Goal: Information Seeking & Learning: Learn about a topic

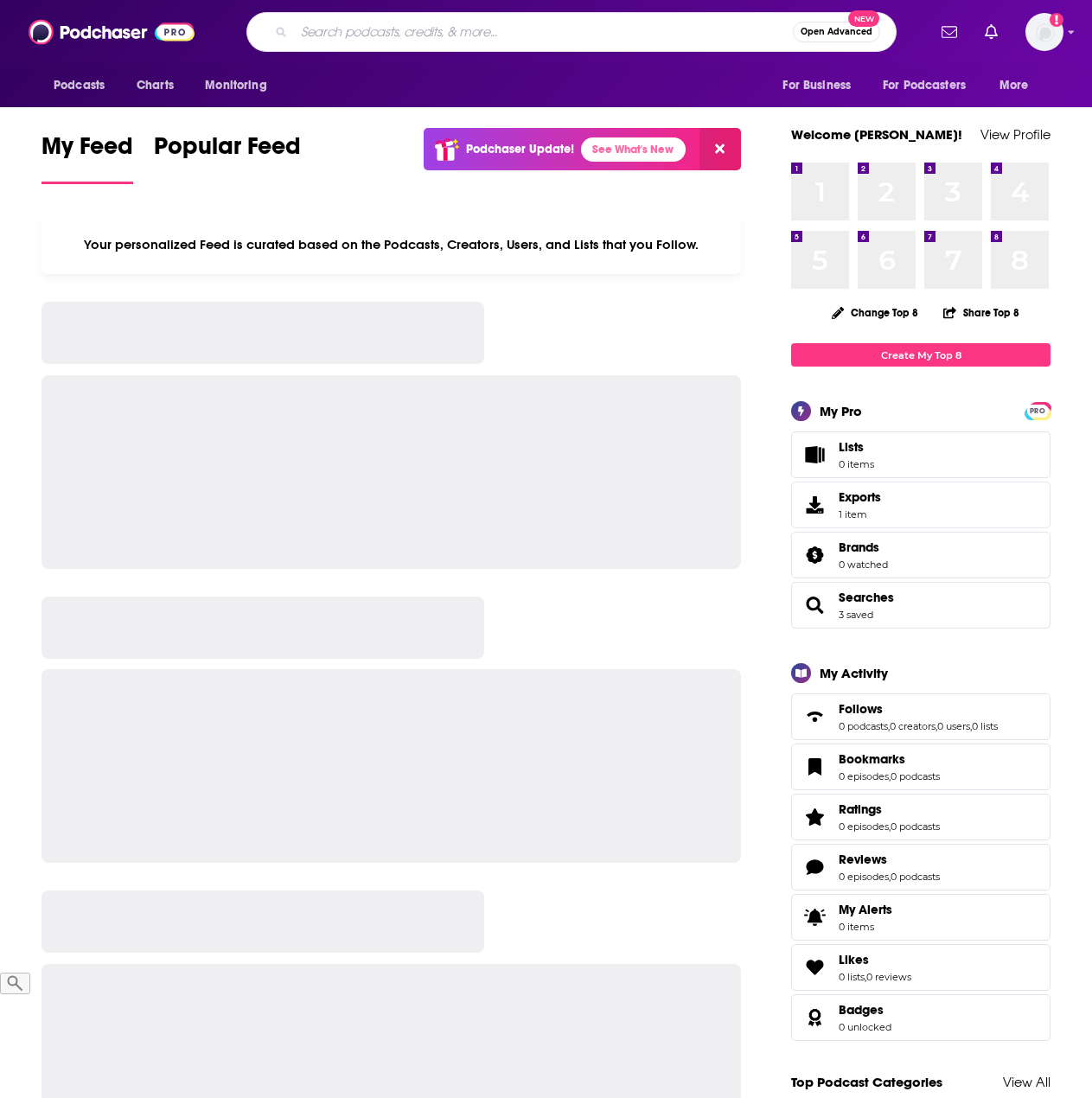
click at [482, 34] on input "Search podcasts, credits, & more..." at bounding box center [543, 32] width 499 height 27
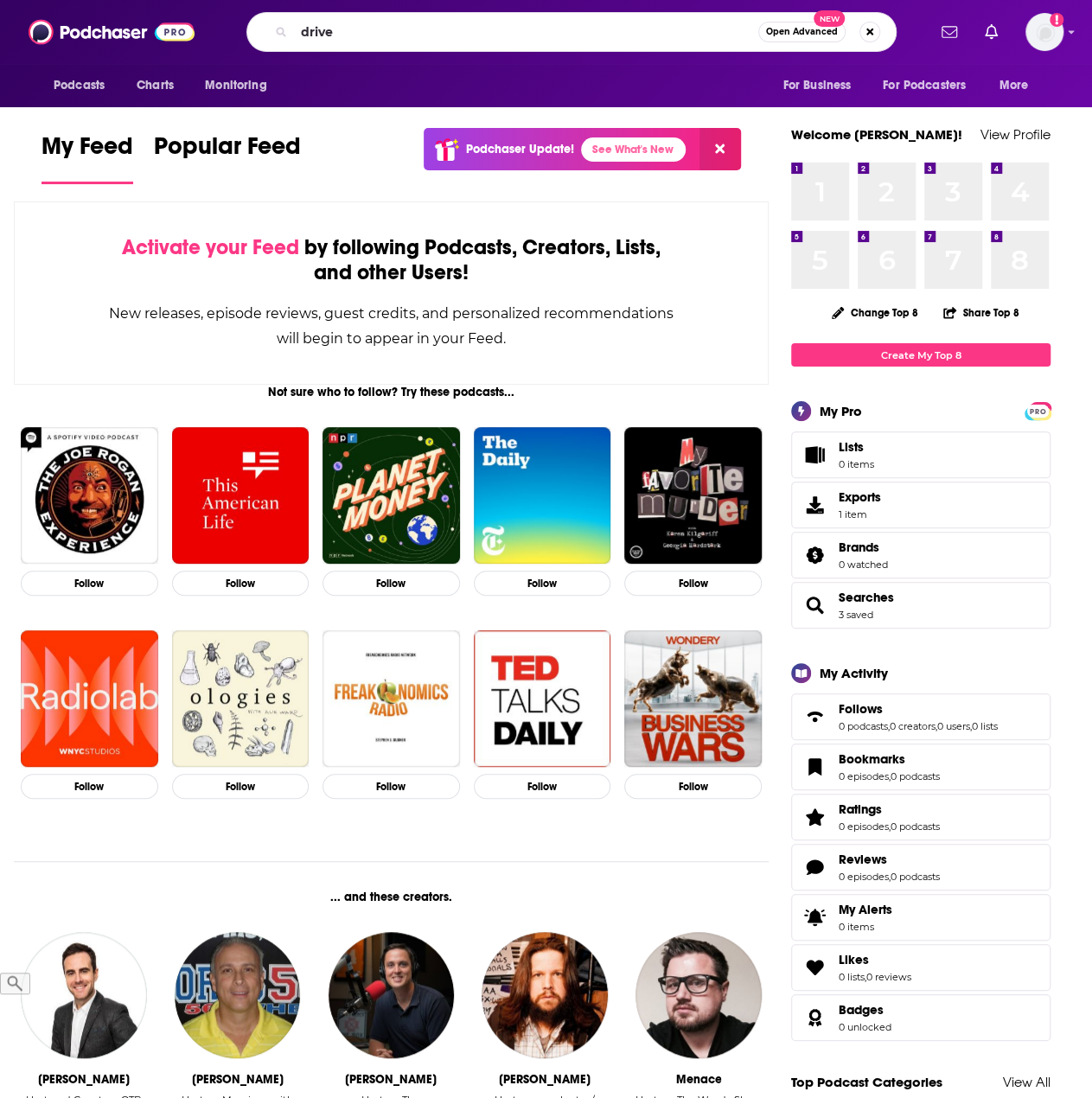
click at [360, 33] on input "drive" at bounding box center [526, 32] width 465 height 27
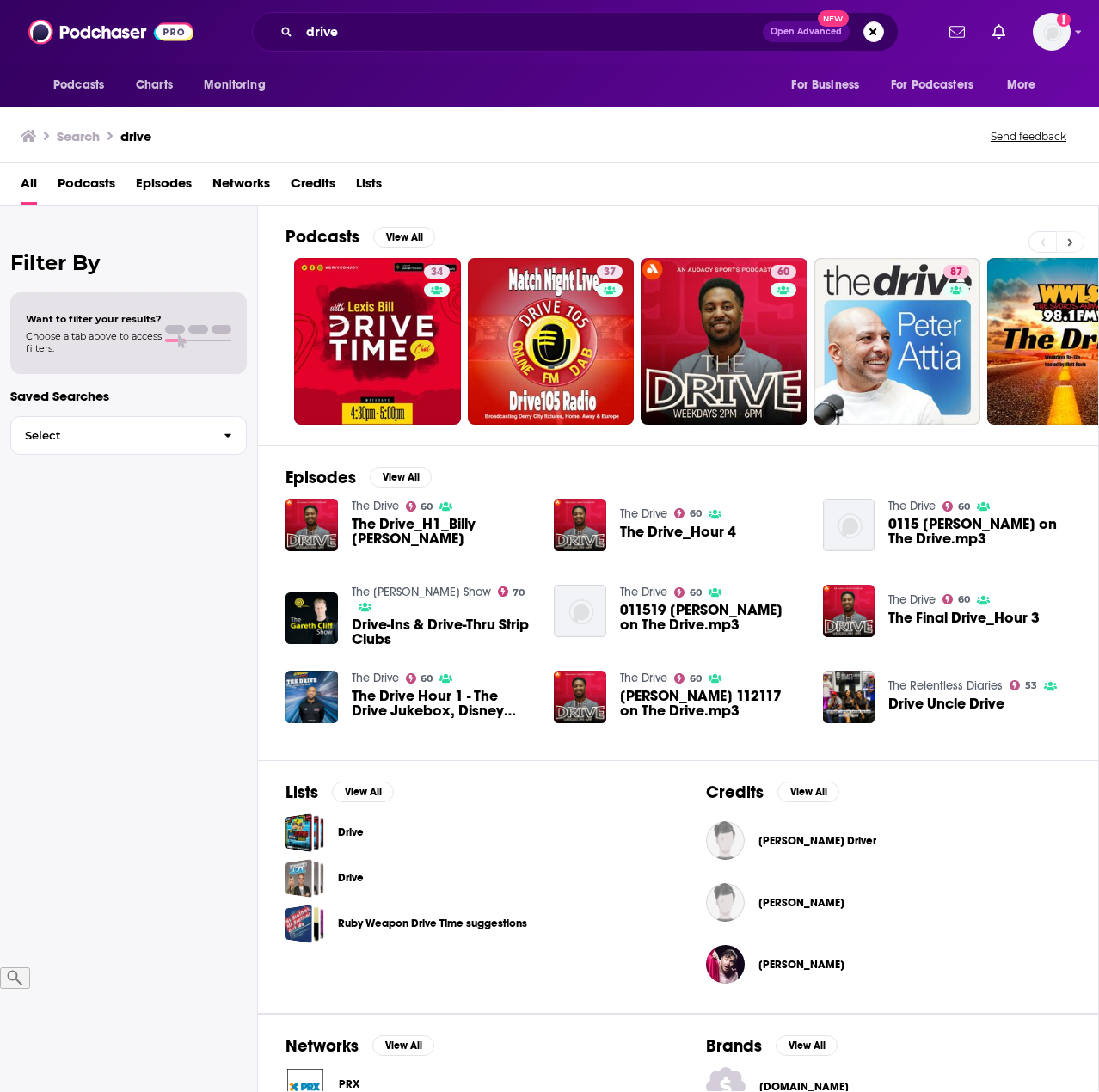
click at [1068, 238] on icon at bounding box center [1070, 242] width 5 height 8
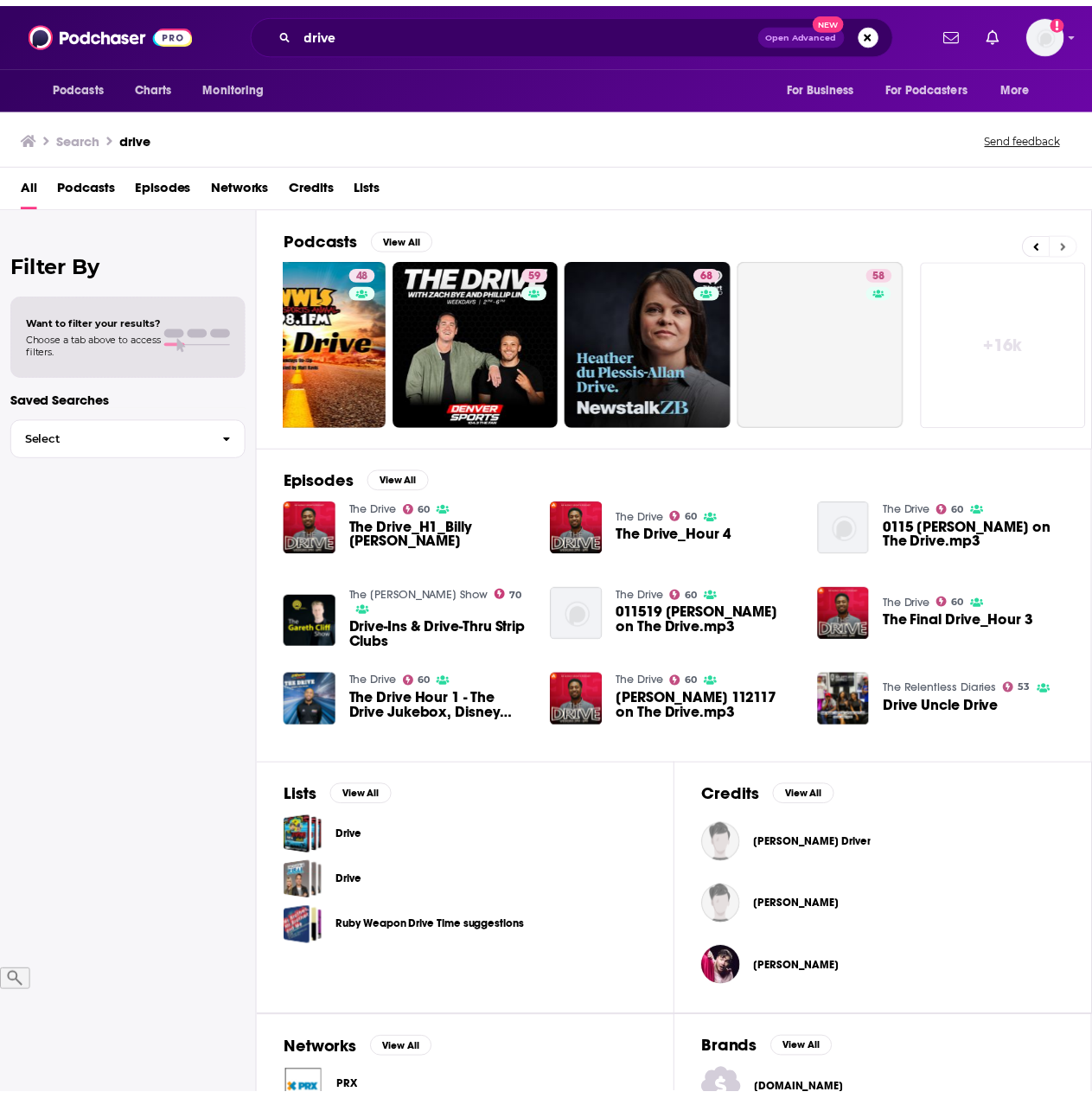
scroll to position [0, 770]
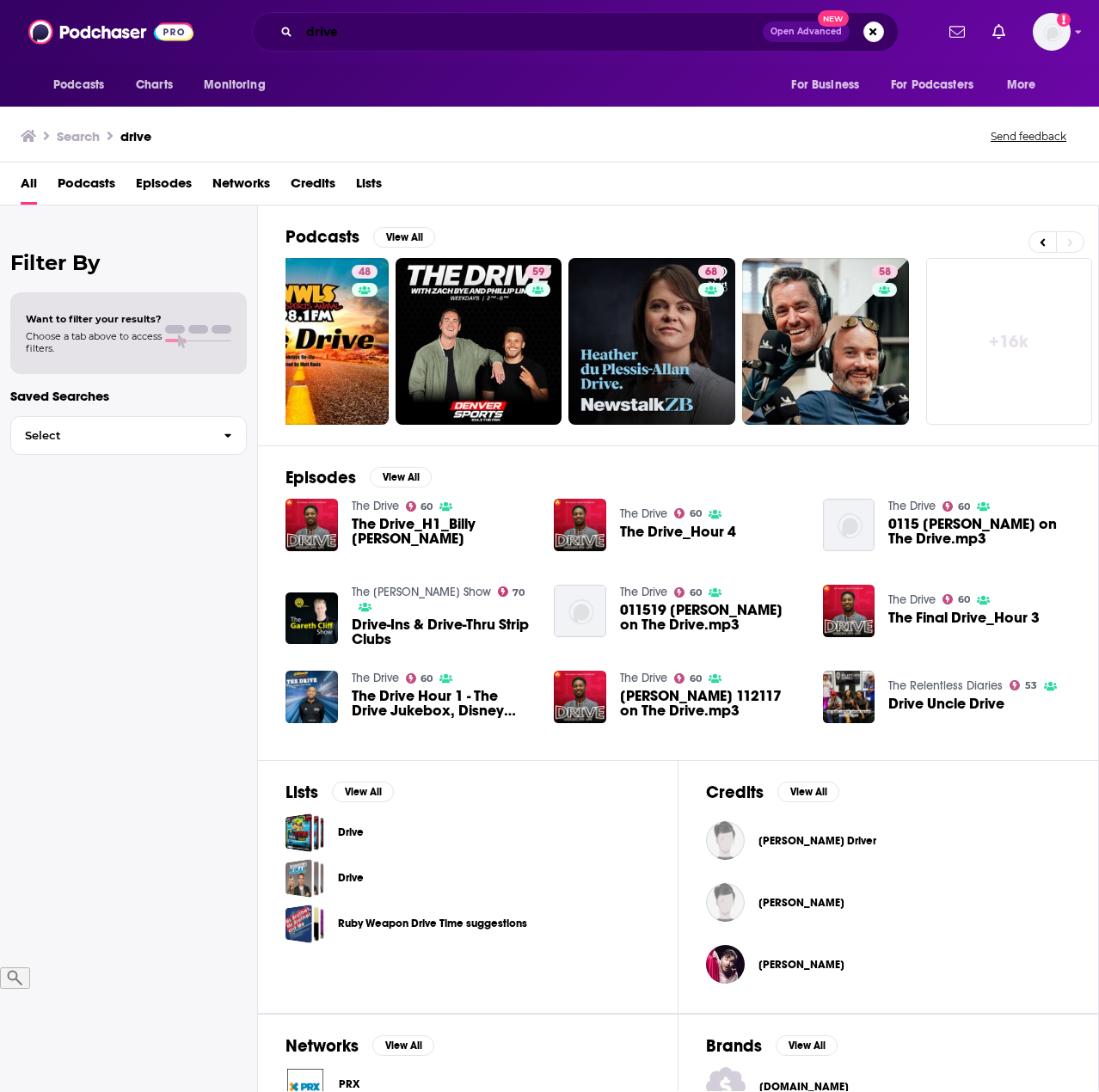
click at [362, 36] on input "drive" at bounding box center [531, 32] width 464 height 27
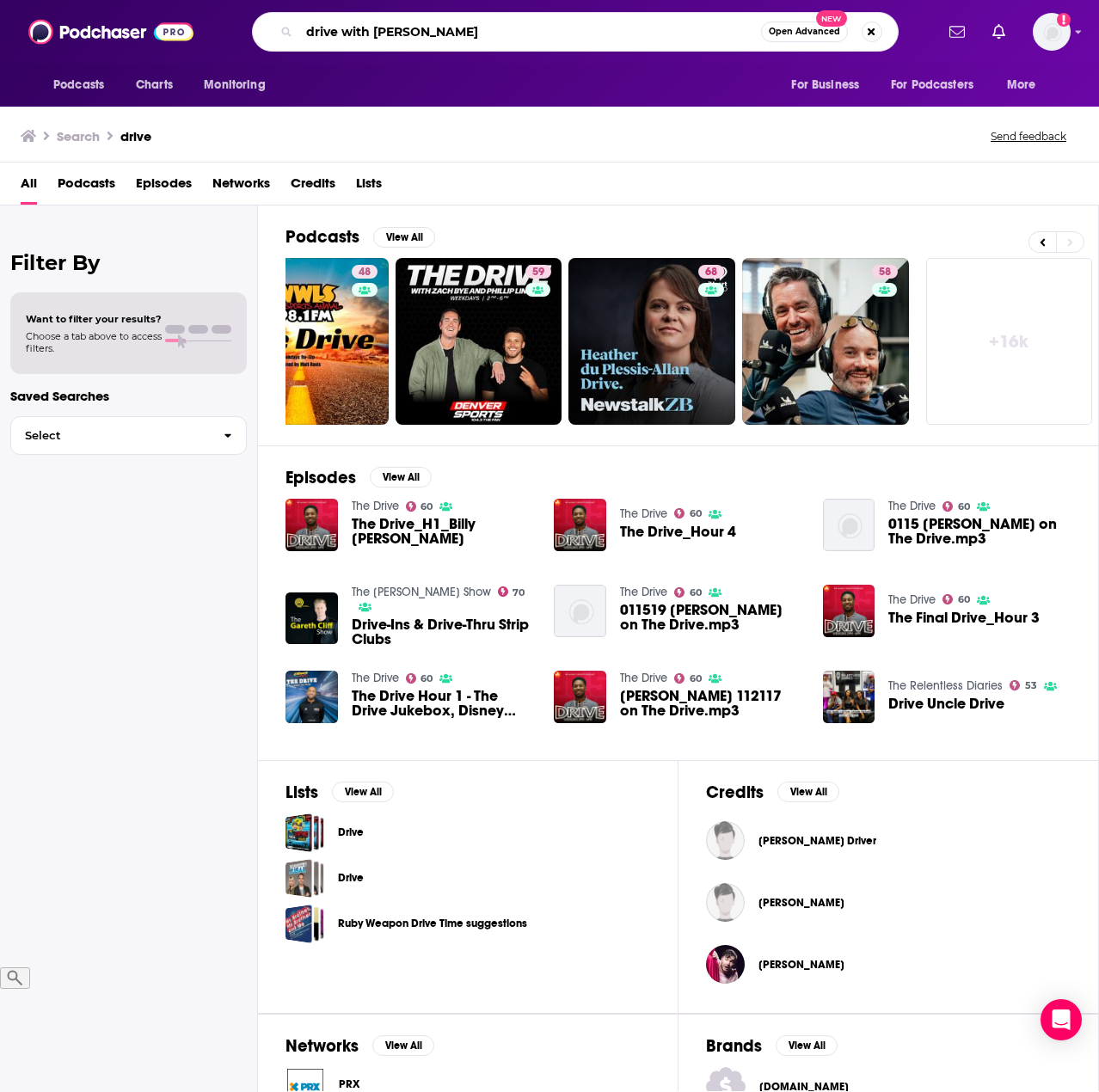
type input "drive with [PERSON_NAME]"
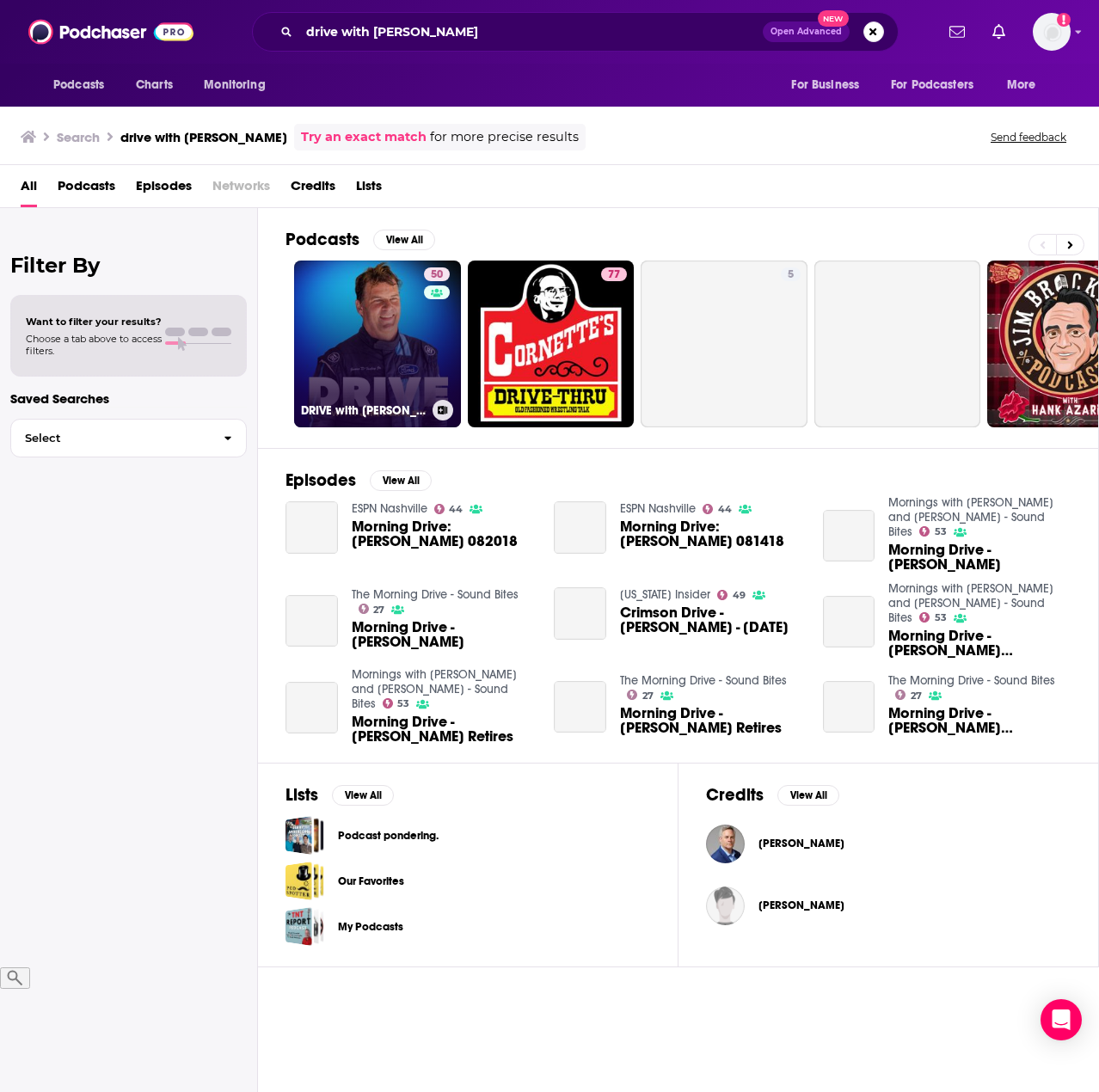
click at [361, 331] on link "50 DRIVE with [PERSON_NAME]" at bounding box center [377, 344] width 167 height 167
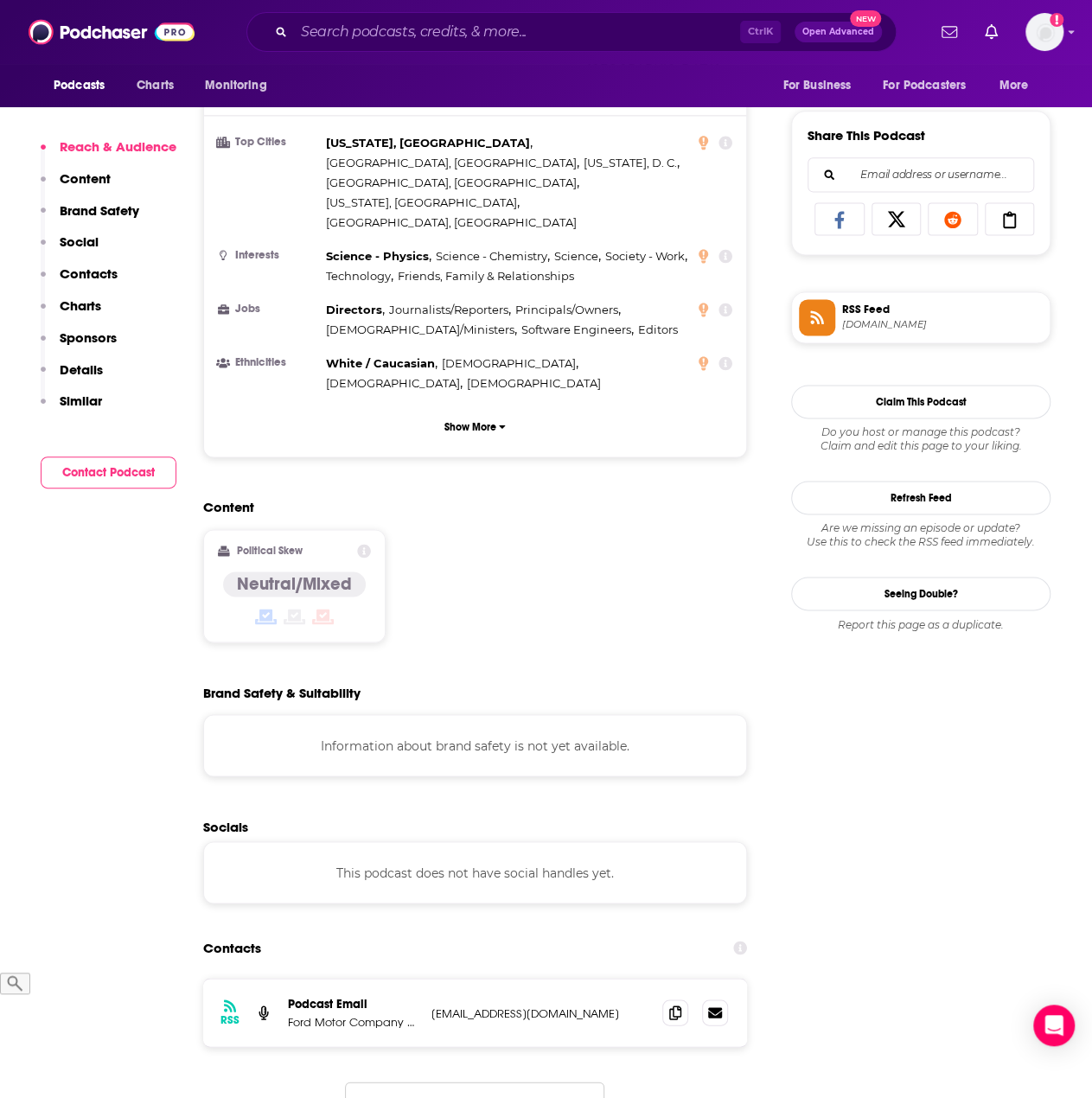
scroll to position [778, 0]
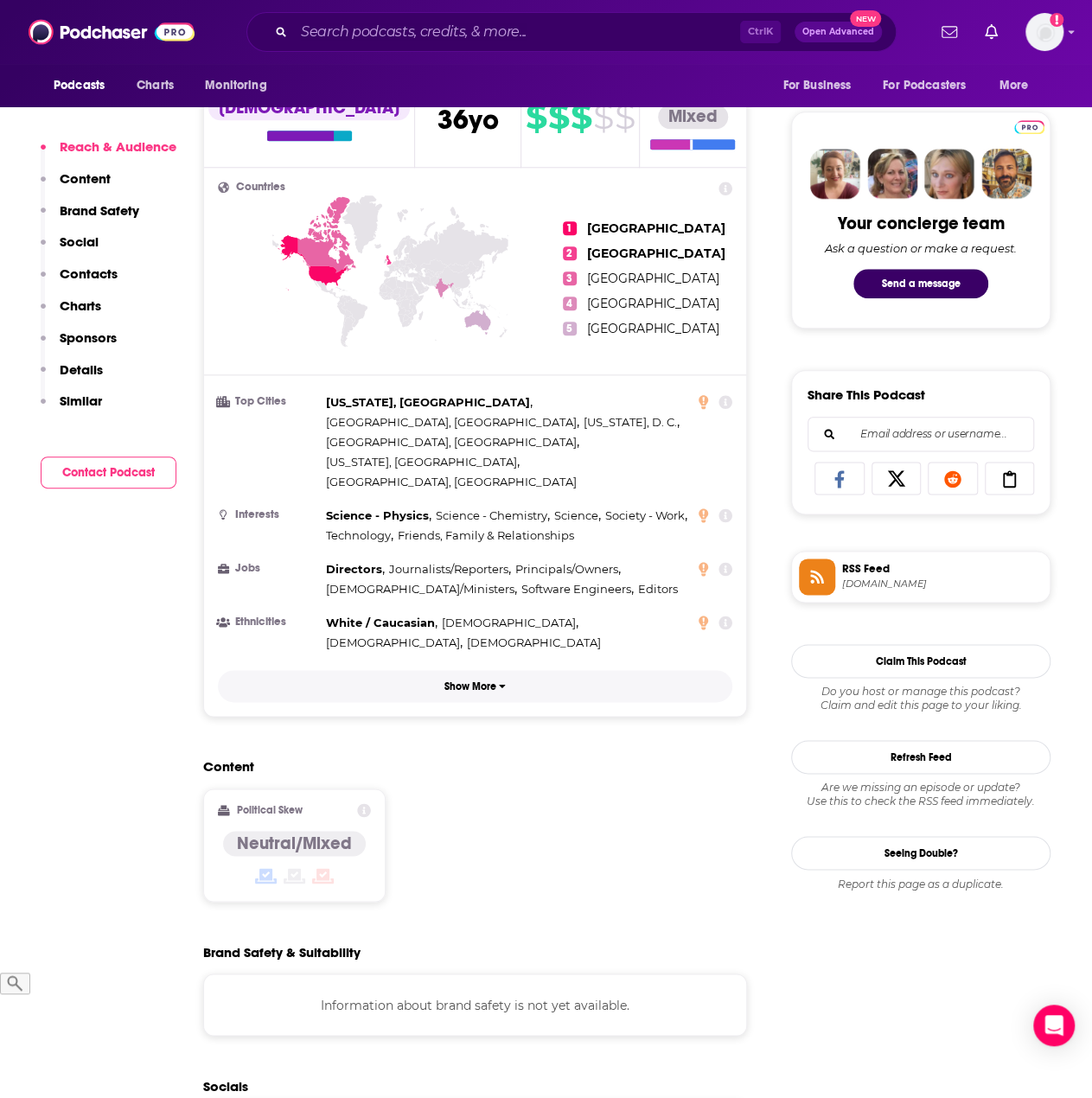
click at [473, 670] on button "Show More" at bounding box center [475, 686] width 515 height 32
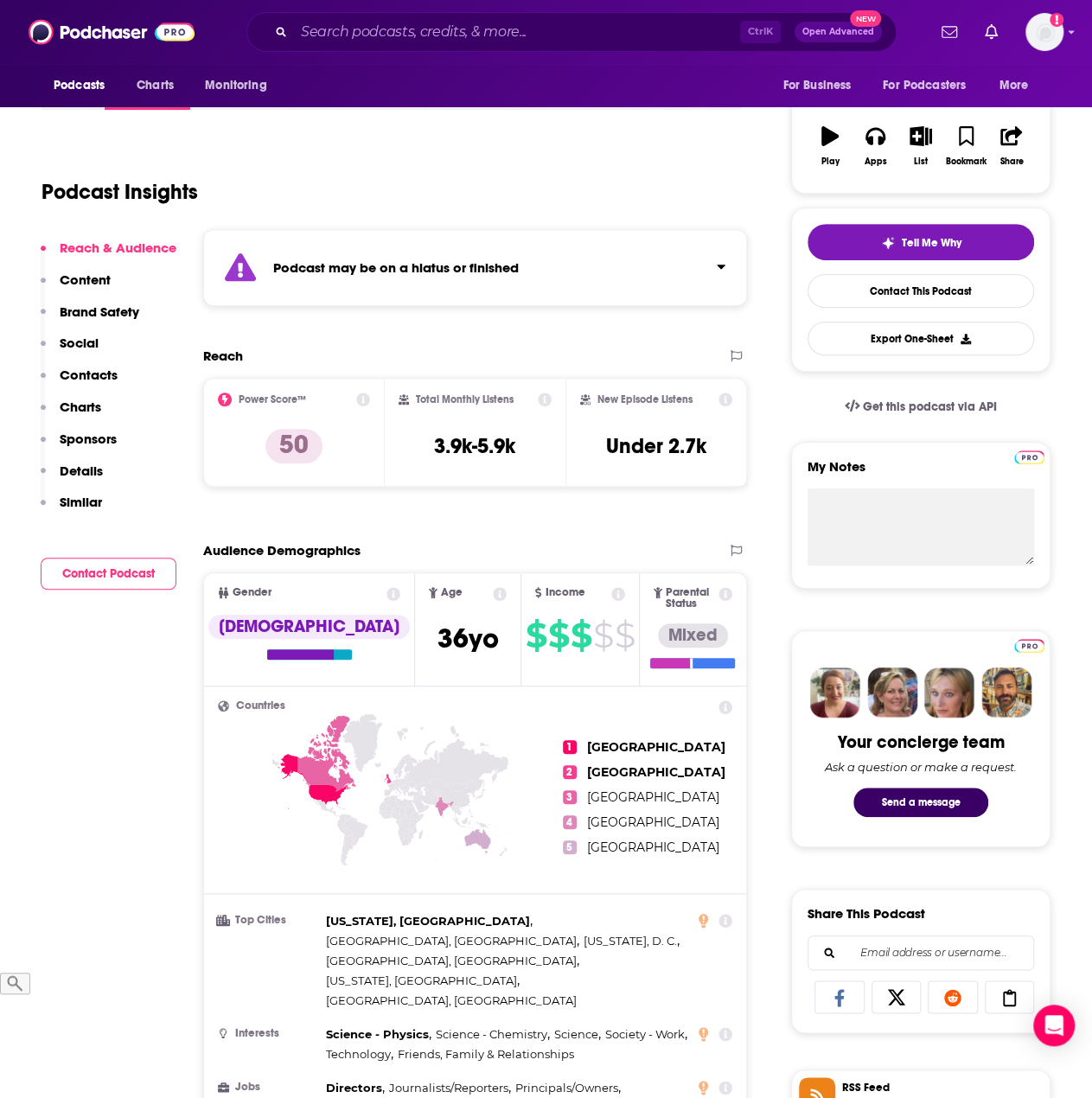
scroll to position [0, 0]
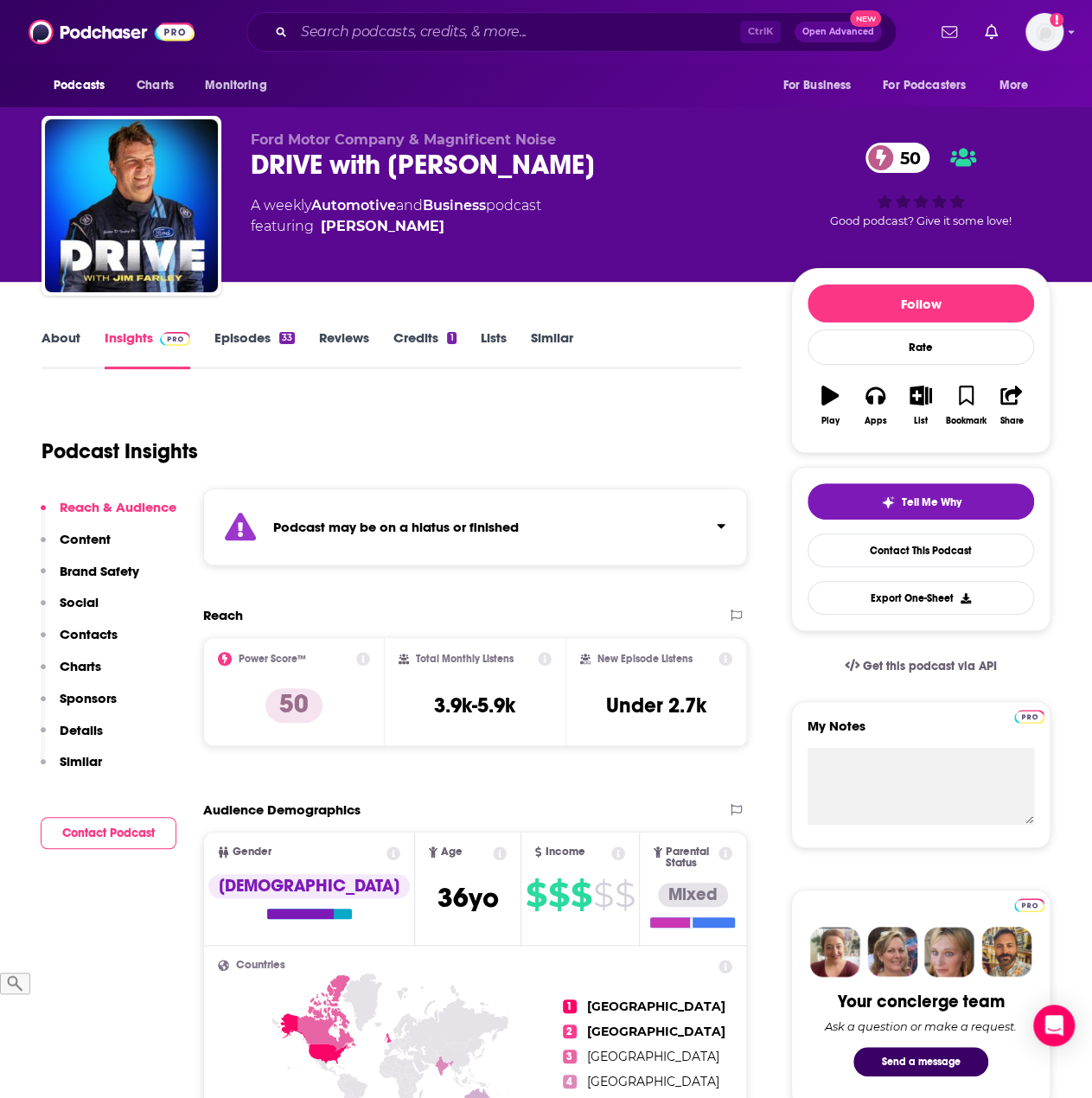
click at [52, 337] on link "About" at bounding box center [61, 348] width 39 height 40
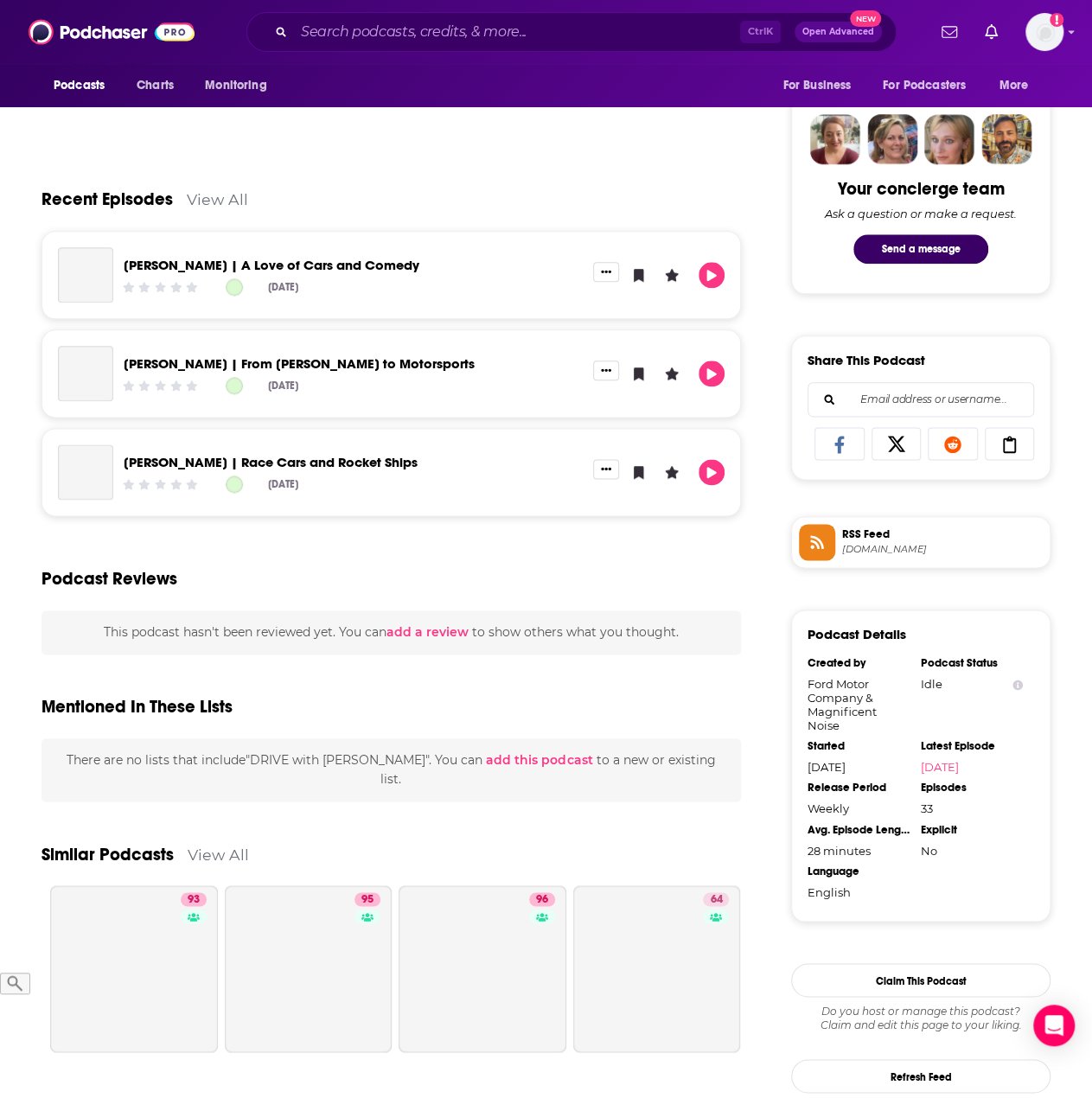
scroll to position [931, 0]
